Goal: Task Accomplishment & Management: Manage account settings

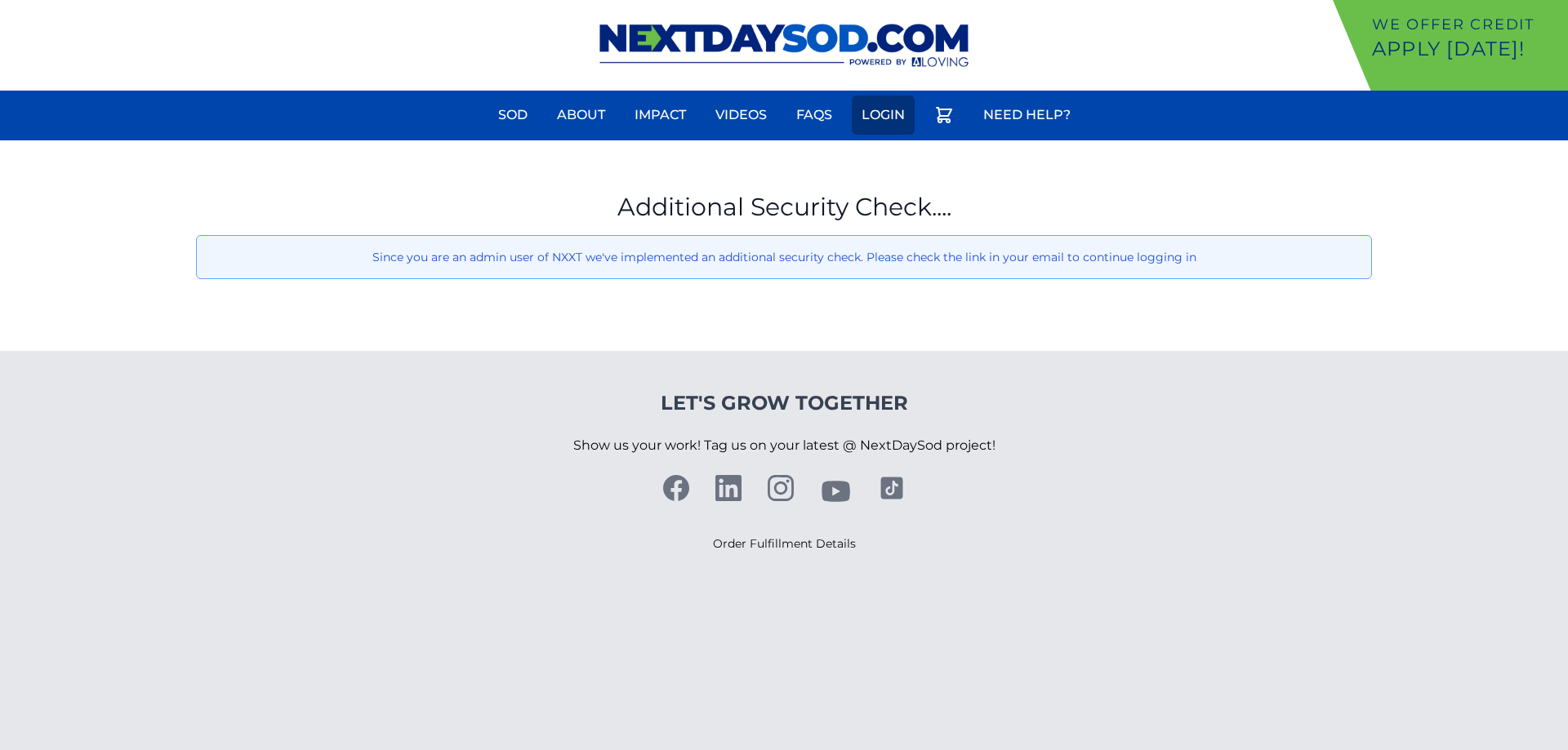
click at [886, 110] on link "Login" at bounding box center [883, 115] width 63 height 39
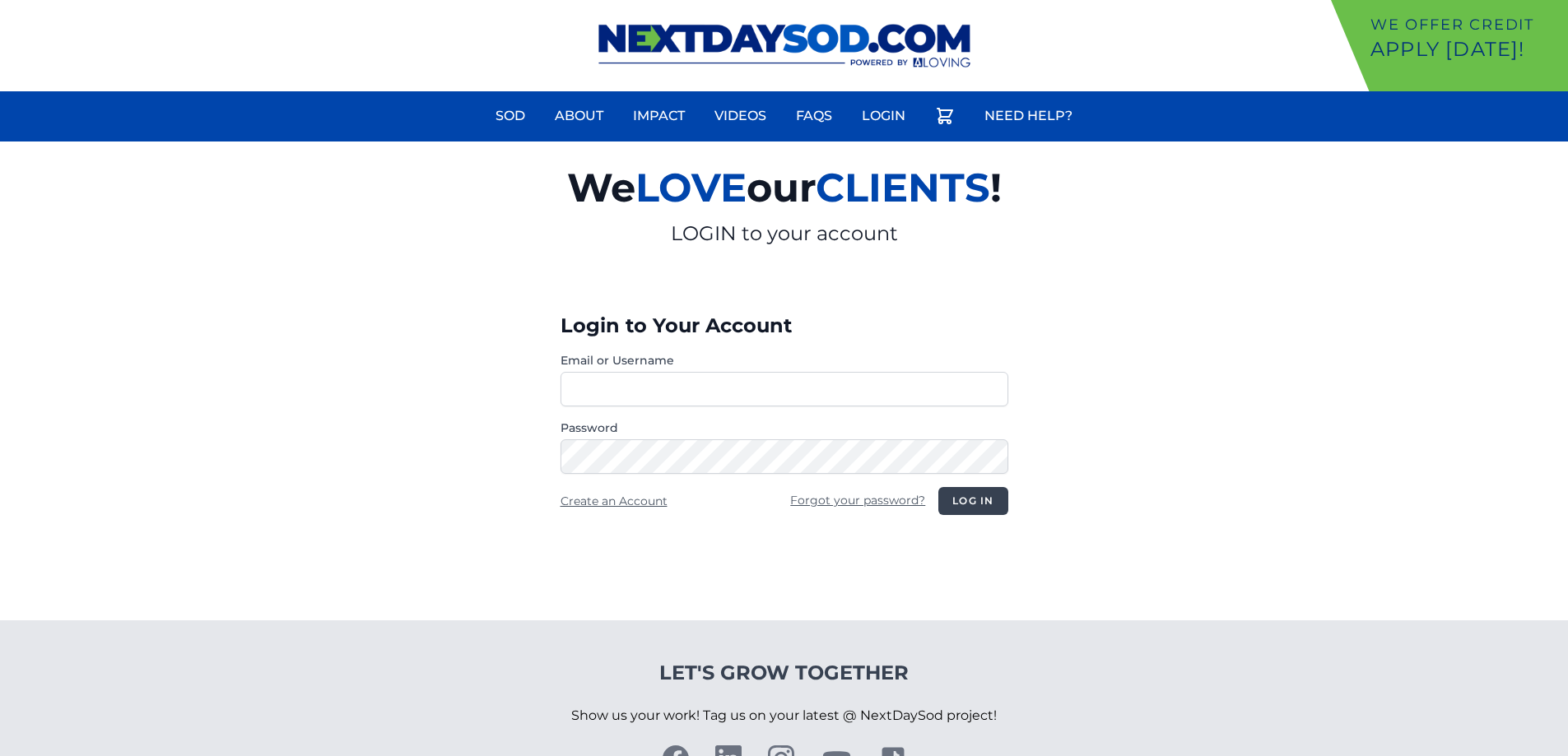
type input "**********"
click at [977, 505] on button "Log in" at bounding box center [973, 500] width 69 height 28
